Goal: Task Accomplishment & Management: Use online tool/utility

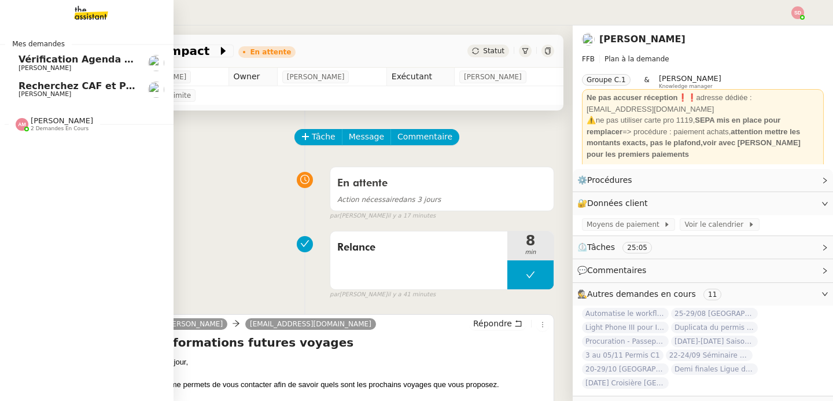
click at [31, 126] on span "2 demandes en cours" at bounding box center [60, 129] width 58 height 6
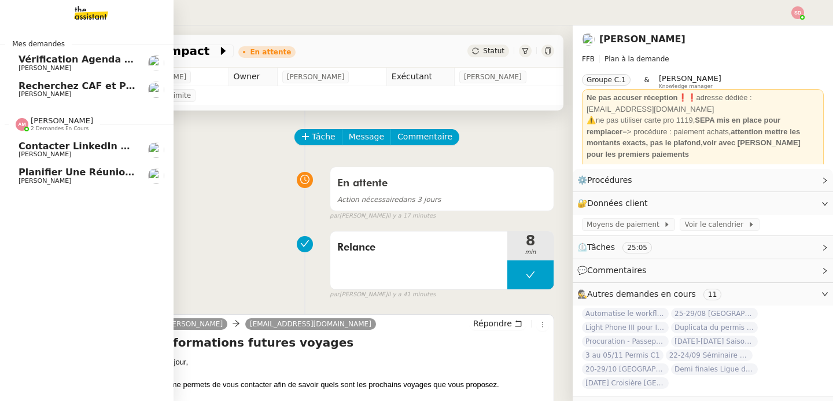
click at [31, 126] on span "2 demandes en cours" at bounding box center [60, 129] width 58 height 6
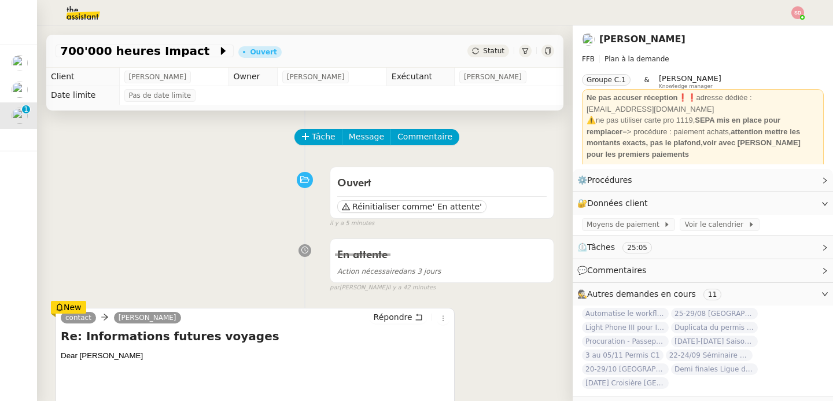
click at [131, 207] on div "Ouvert Réinitialiser comme ' En attente' false il y a 5 minutes" at bounding box center [305, 194] width 499 height 67
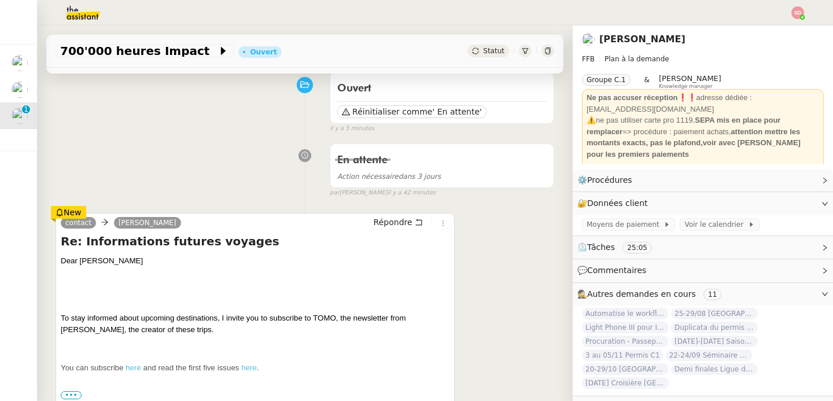
scroll to position [220, 0]
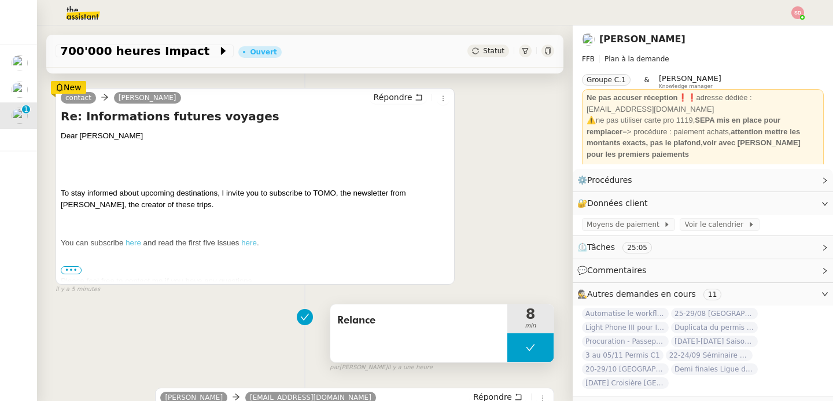
click at [507, 349] on button at bounding box center [530, 347] width 46 height 29
click at [514, 349] on icon at bounding box center [518, 347] width 9 height 9
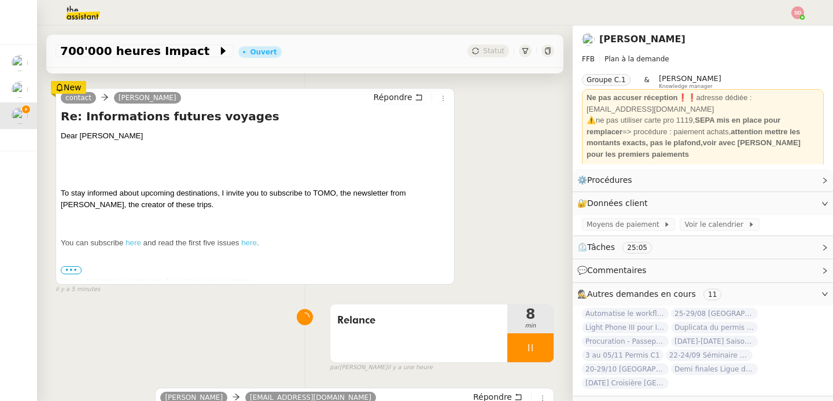
click at [69, 272] on span "•••" at bounding box center [71, 270] width 21 height 8
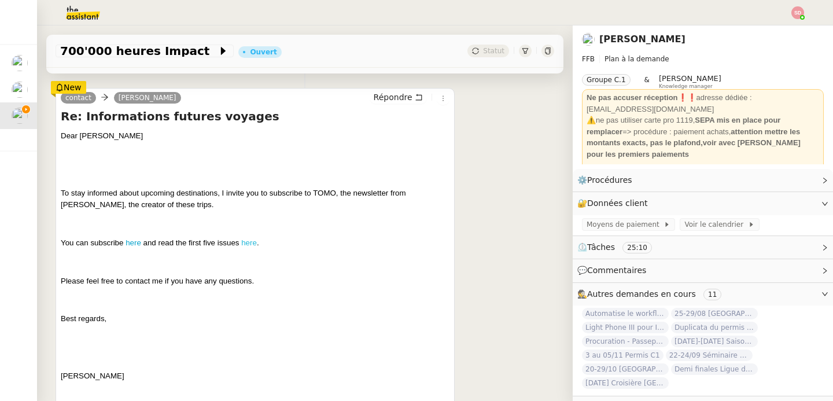
click at [253, 241] on link "here" at bounding box center [249, 242] width 16 height 9
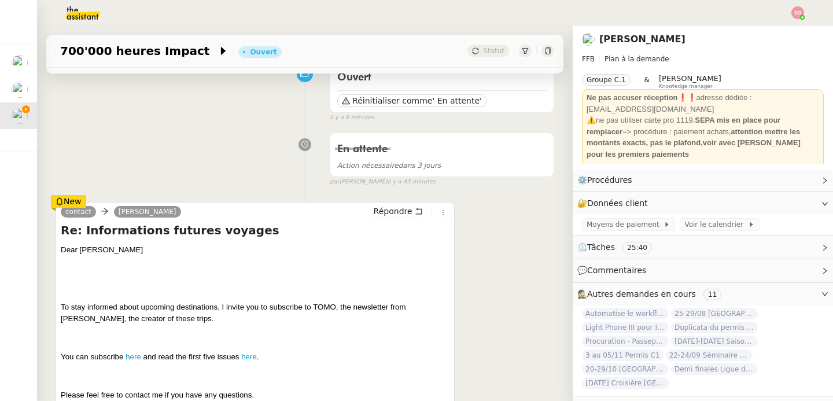
scroll to position [290, 0]
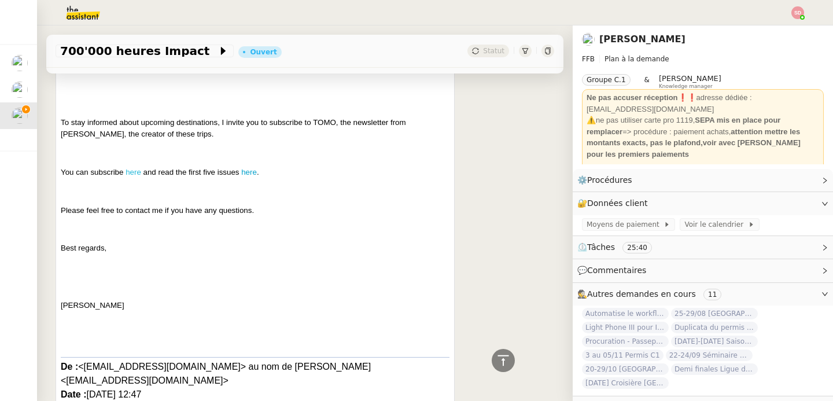
click at [130, 169] on link "here" at bounding box center [134, 172] width 16 height 9
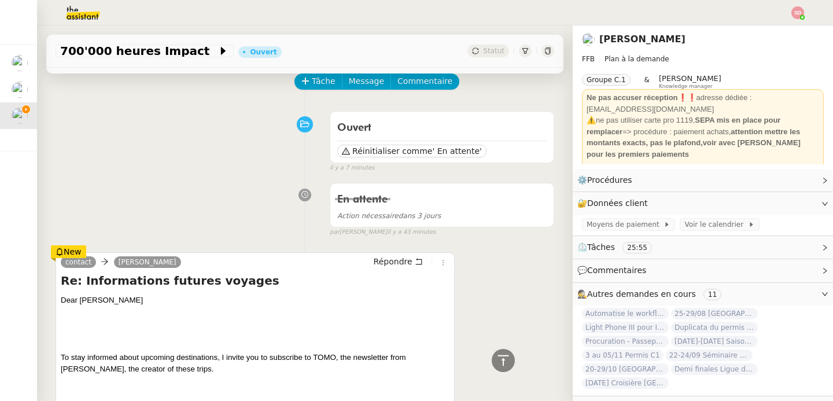
scroll to position [0, 0]
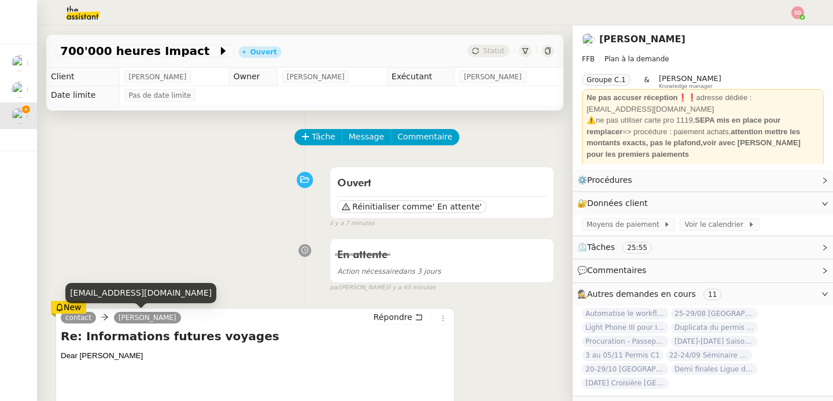
click at [136, 292] on div "[EMAIL_ADDRESS][DOMAIN_NAME]" at bounding box center [140, 293] width 151 height 20
copy div "[EMAIL_ADDRESS][DOMAIN_NAME]"
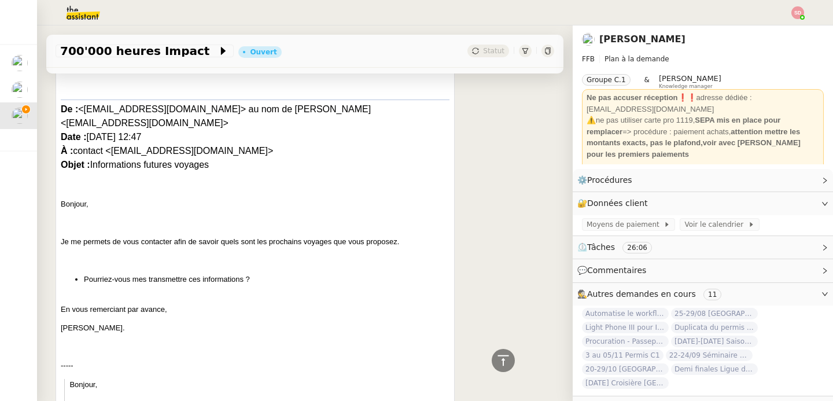
scroll to position [1093, 0]
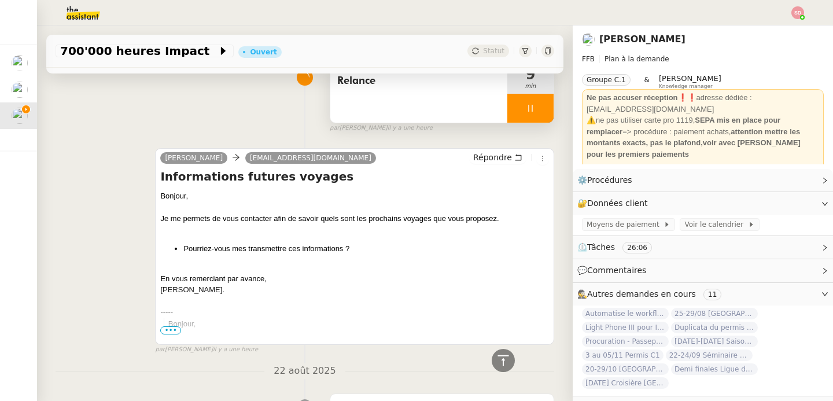
click at [524, 114] on div at bounding box center [530, 108] width 46 height 29
click at [530, 114] on button at bounding box center [541, 108] width 23 height 29
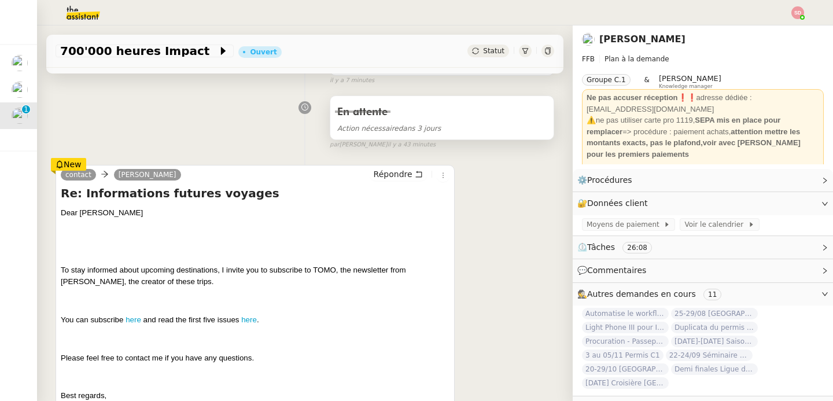
scroll to position [0, 0]
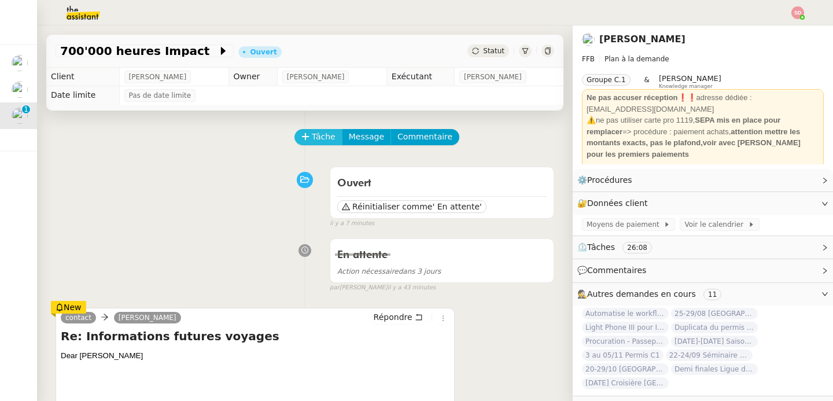
click at [301, 141] on icon at bounding box center [305, 136] width 8 height 8
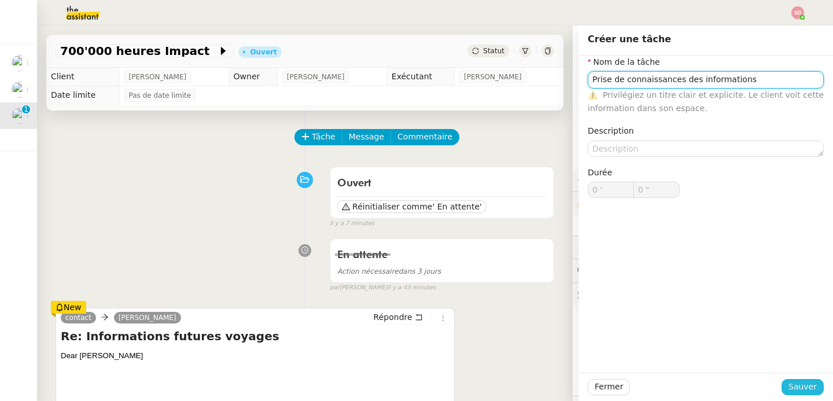
type input "Prise de connaissances des informations"
click at [795, 383] on span "Sauver" at bounding box center [802, 386] width 28 height 13
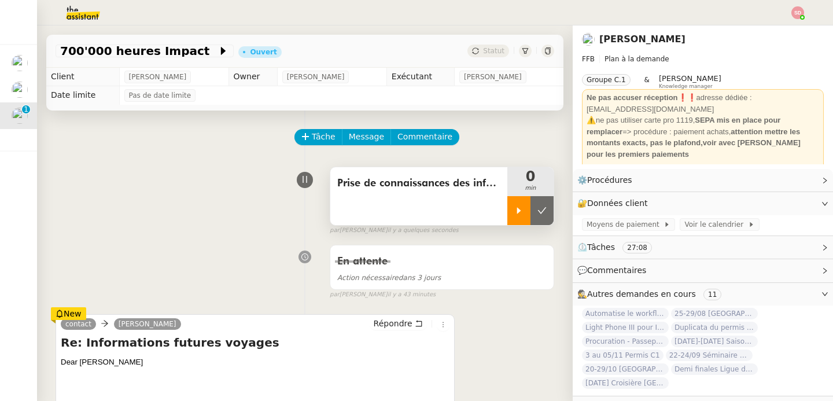
click at [507, 217] on div at bounding box center [518, 210] width 23 height 29
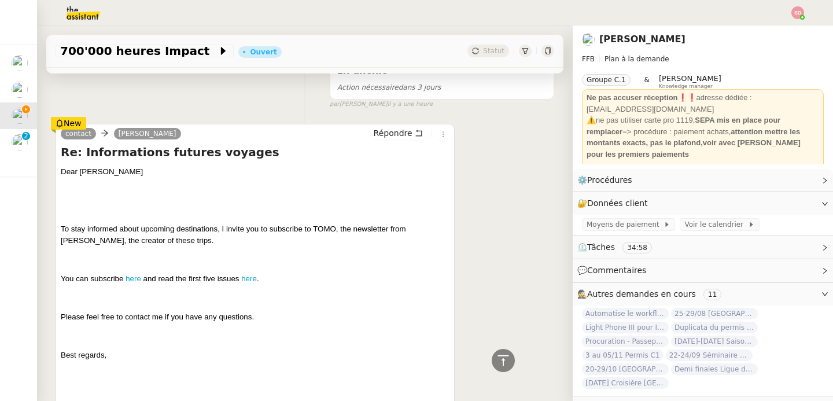
scroll to position [135, 0]
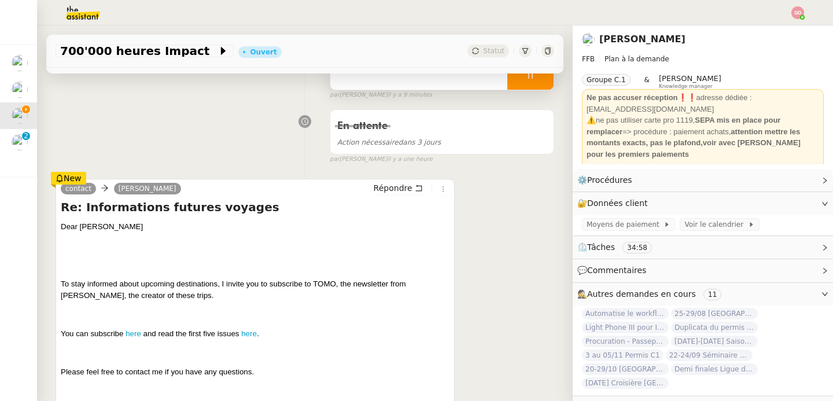
click at [526, 84] on div at bounding box center [530, 75] width 46 height 29
